Goal: Navigation & Orientation: Understand site structure

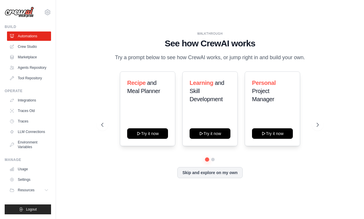
click at [20, 69] on link "Agents Repository" at bounding box center [29, 67] width 44 height 9
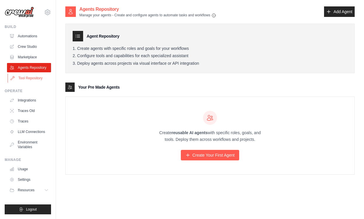
click at [20, 76] on link "Tool Repository" at bounding box center [30, 78] width 44 height 9
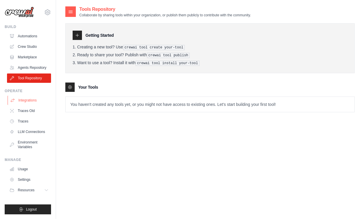
click at [24, 100] on link "Integrations" at bounding box center [30, 100] width 44 height 9
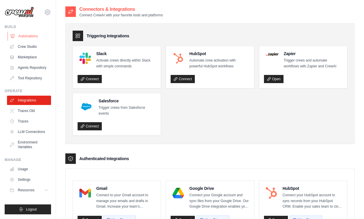
click at [30, 37] on link "Automations" at bounding box center [30, 36] width 44 height 9
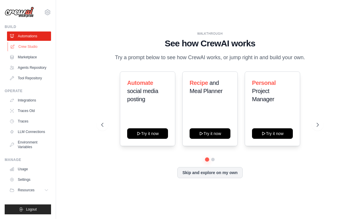
click at [28, 45] on link "Crew Studio" at bounding box center [30, 46] width 44 height 9
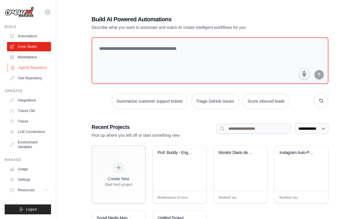
click at [22, 66] on link "Agents Repository" at bounding box center [30, 67] width 44 height 9
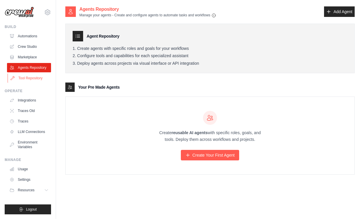
click at [22, 81] on link "Tool Repository" at bounding box center [30, 78] width 44 height 9
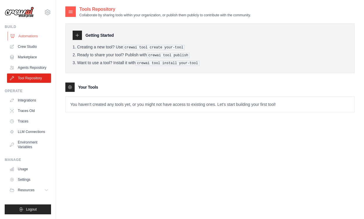
click at [19, 36] on link "Automations" at bounding box center [30, 36] width 44 height 9
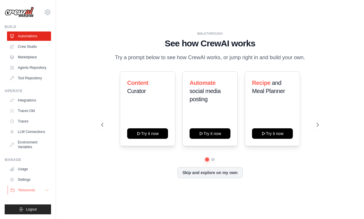
click at [36, 190] on button "Resources" at bounding box center [30, 190] width 44 height 9
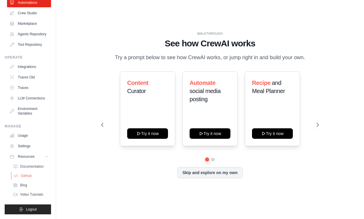
scroll to position [34, 0]
click at [32, 167] on span "Documentation" at bounding box center [33, 166] width 24 height 5
